Goal: Navigation & Orientation: Find specific page/section

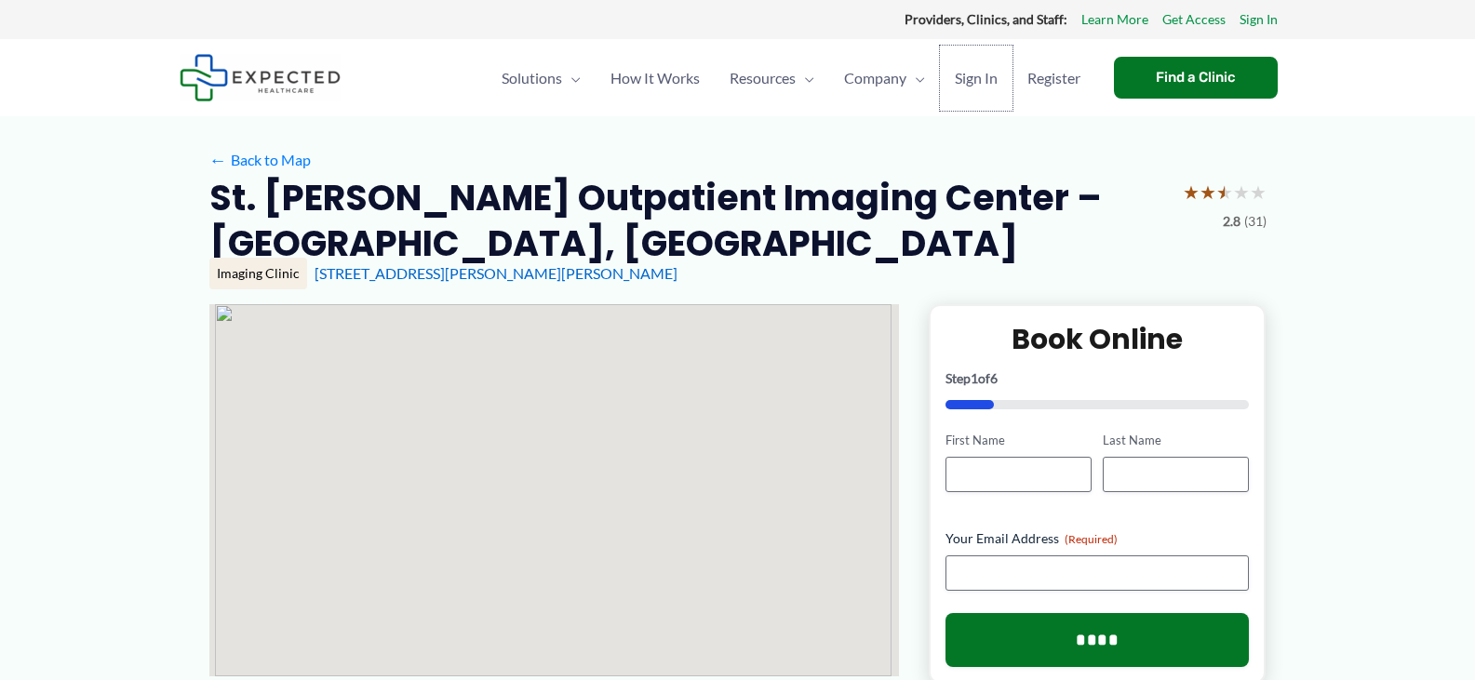
click at [968, 74] on span "Sign In" at bounding box center [976, 78] width 43 height 65
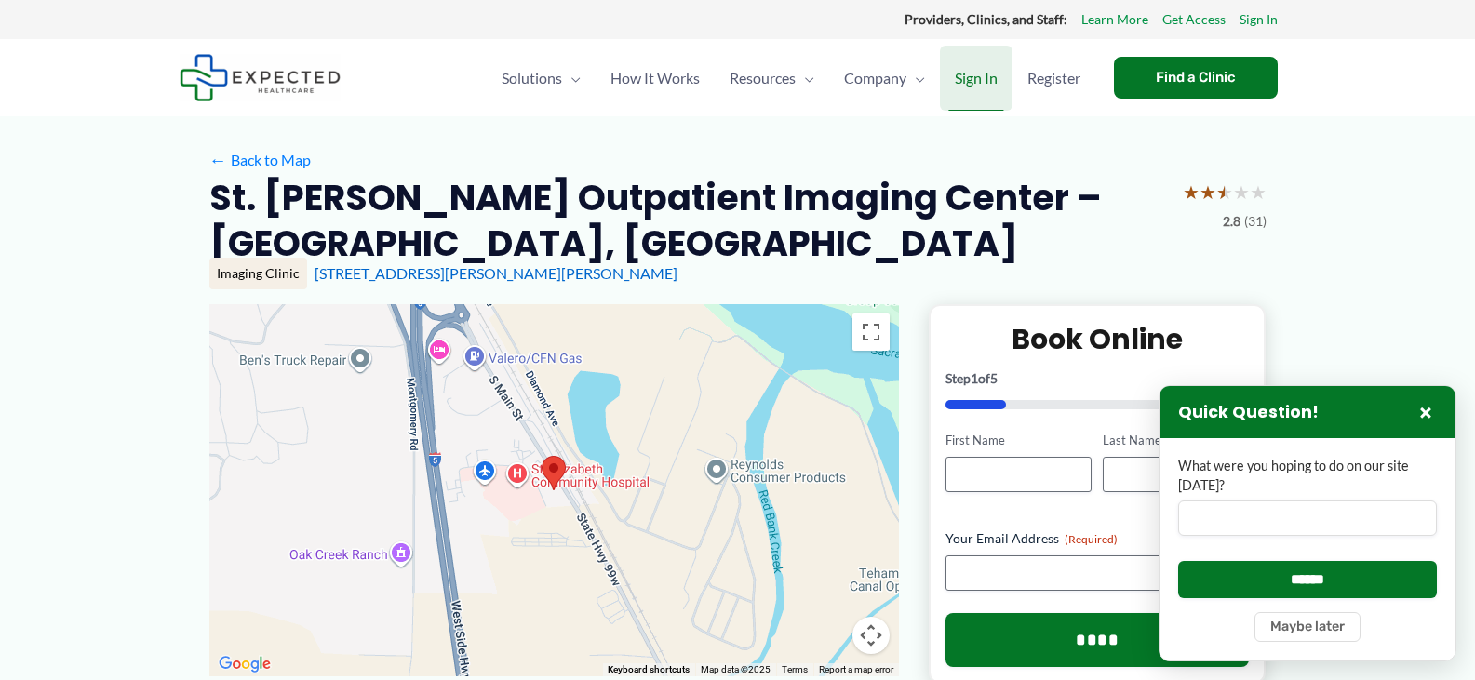
click at [988, 74] on span "Sign In" at bounding box center [976, 78] width 43 height 65
